Goal: Information Seeking & Learning: Compare options

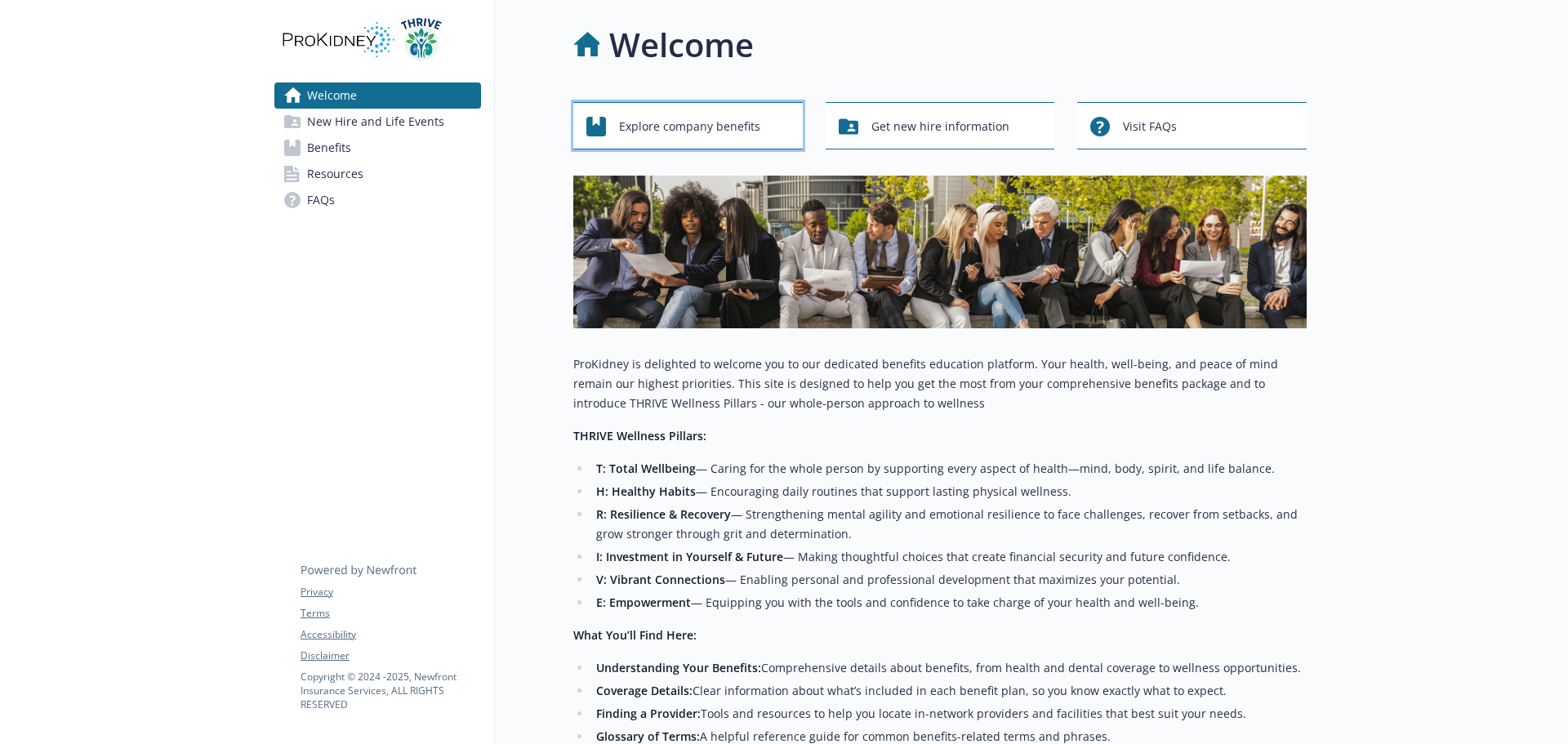
click at [724, 122] on span "Explore company benefits" at bounding box center [690, 127] width 141 height 31
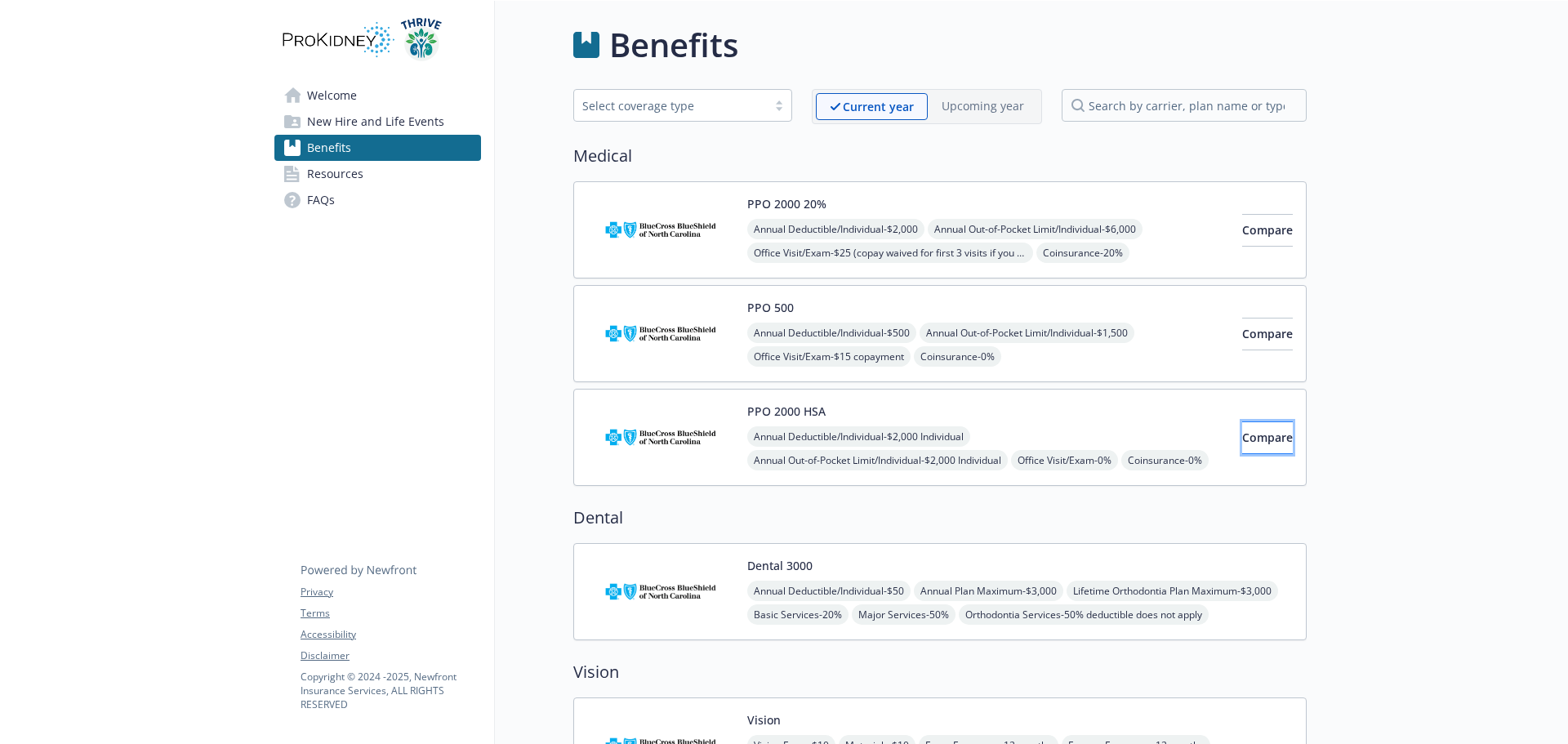
click at [1250, 443] on span "Compare" at bounding box center [1268, 437] width 51 height 15
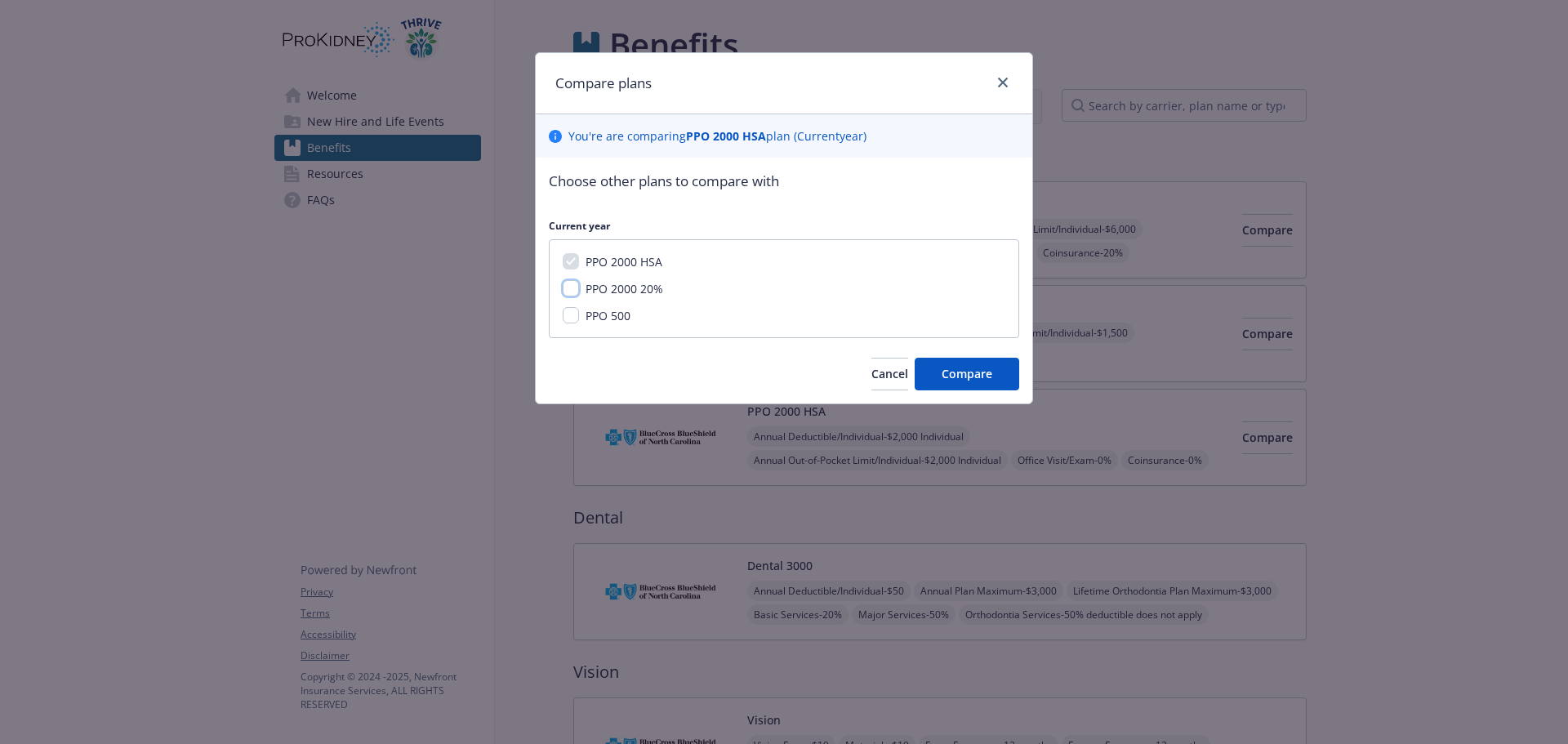
click at [569, 287] on input "PPO 2000 20%" at bounding box center [570, 287] width 16 height 16
checkbox input "true"
click at [1012, 384] on button "Compare" at bounding box center [966, 373] width 105 height 32
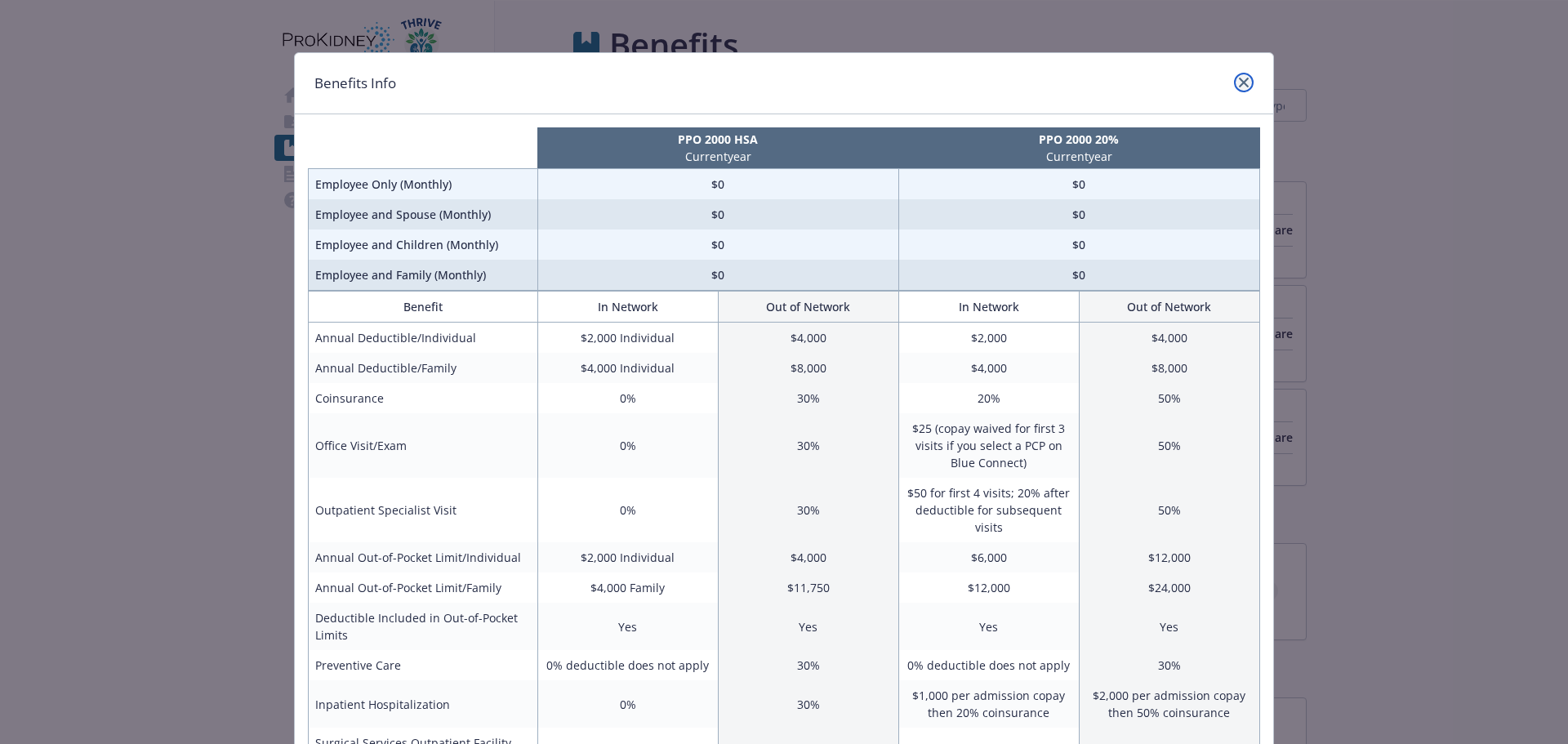
click at [1235, 76] on link "close" at bounding box center [1244, 82] width 20 height 20
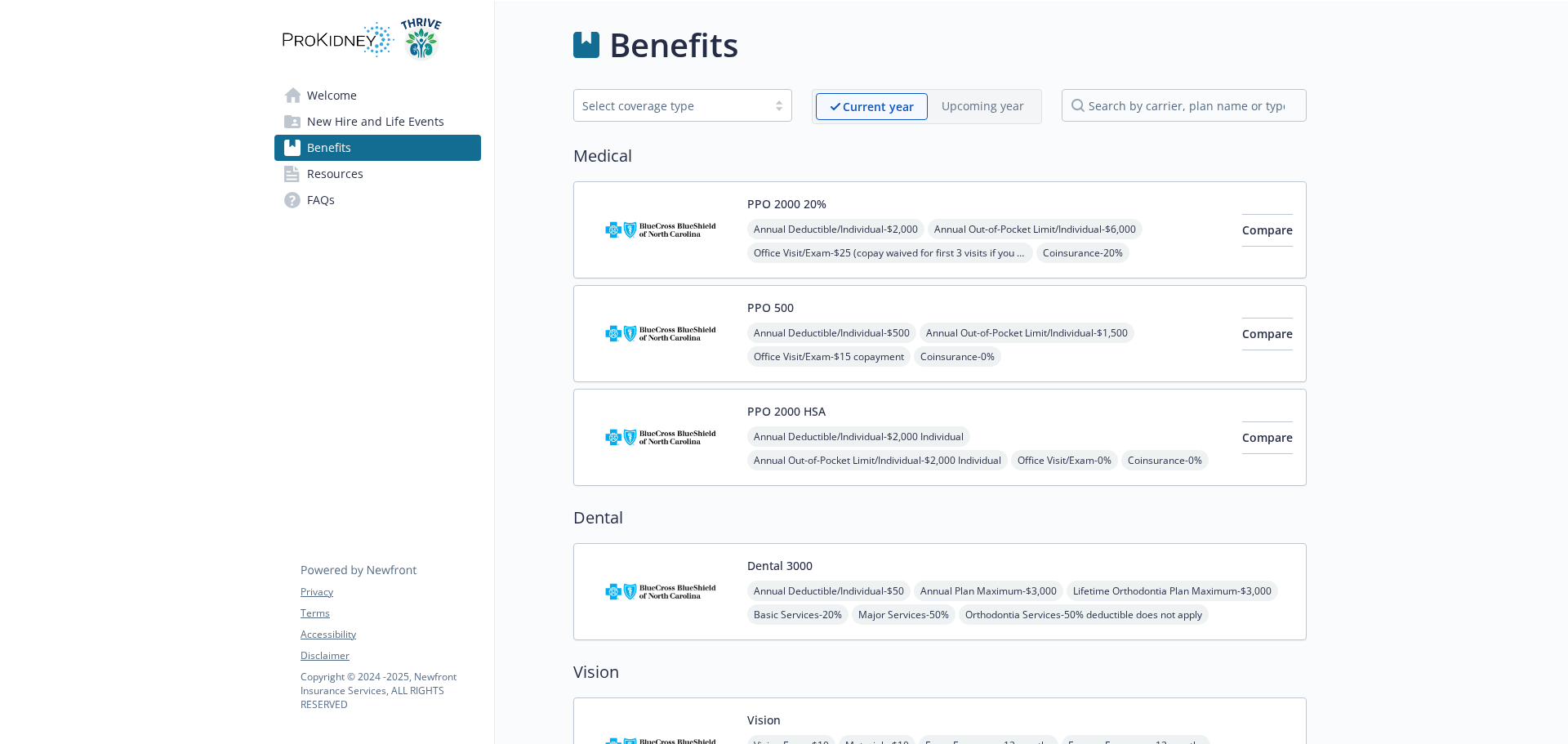
click at [373, 174] on link "Resources" at bounding box center [378, 173] width 207 height 26
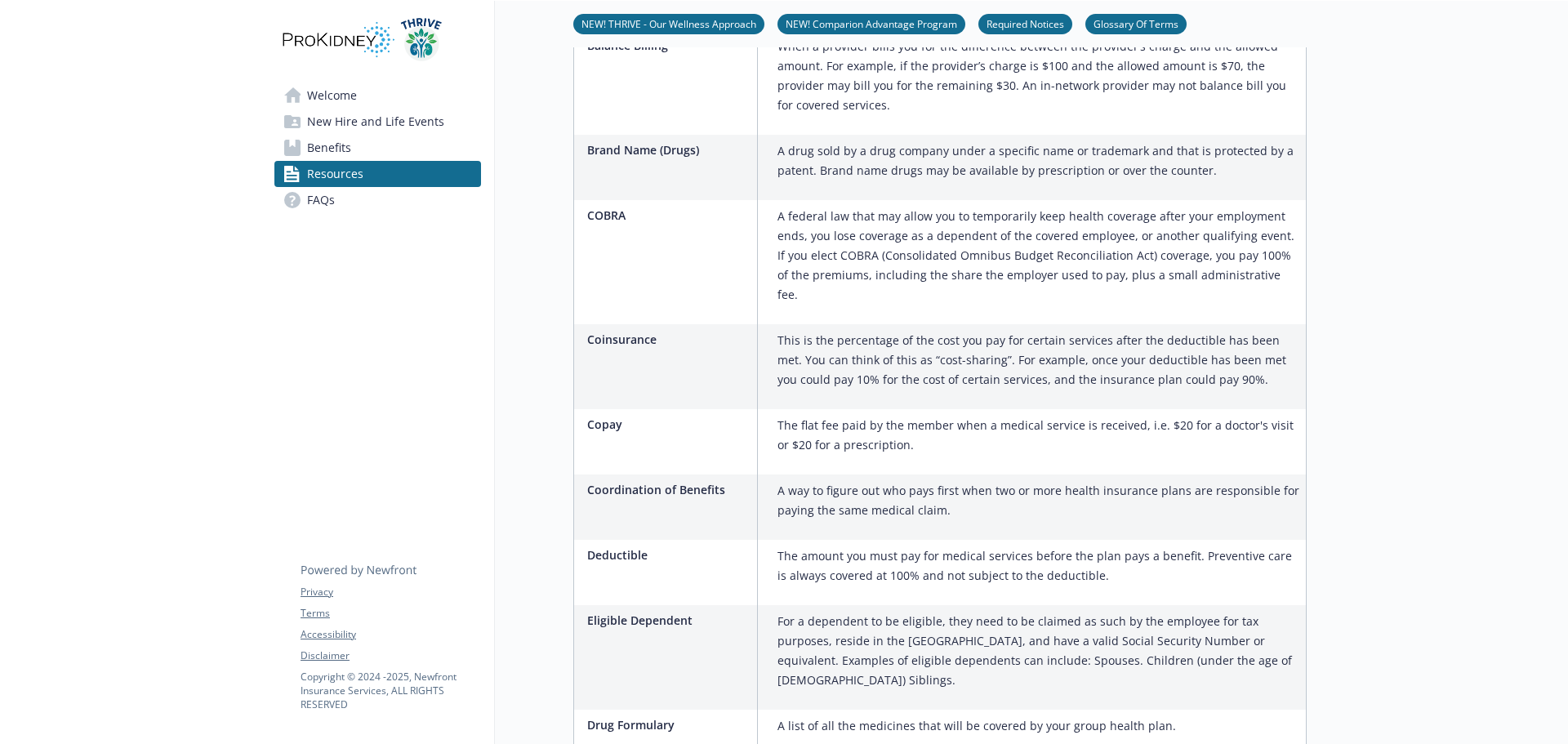
scroll to position [651, 0]
